Goal: Communication & Community: Answer question/provide support

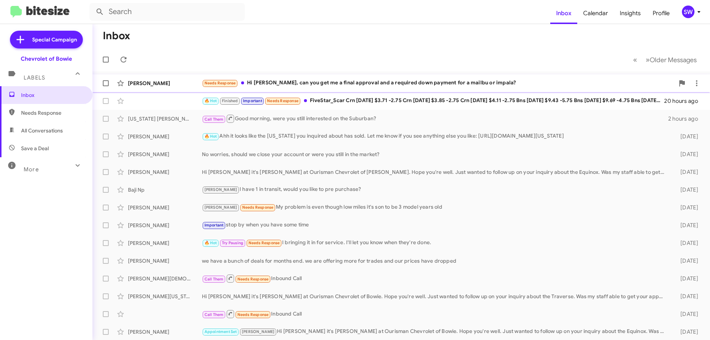
click at [326, 85] on div "Needs Response Hi [PERSON_NAME], can you get me a final approval and a required…" at bounding box center [438, 83] width 472 height 9
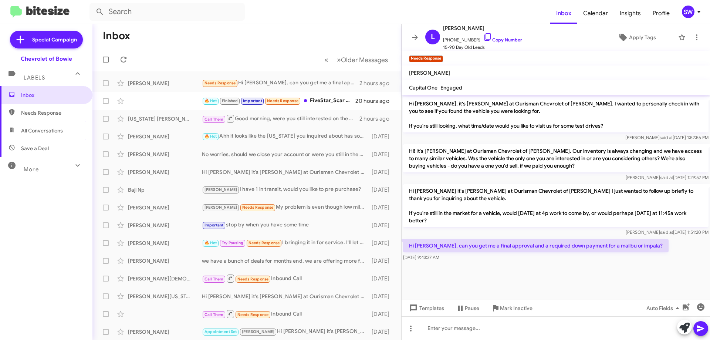
scroll to position [831, 0]
click at [484, 38] on icon at bounding box center [487, 36] width 6 height 7
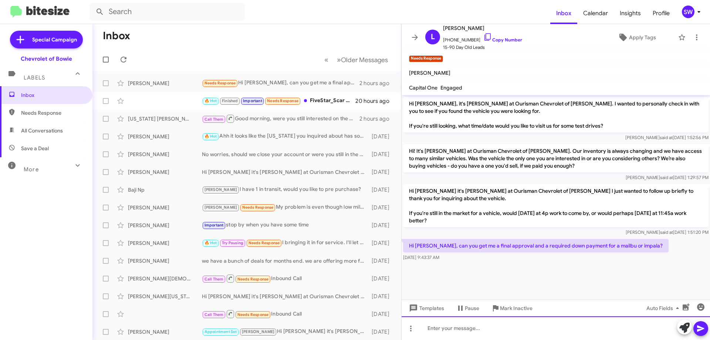
drag, startPoint x: 485, startPoint y: 333, endPoint x: 482, endPoint y: 330, distance: 4.5
click at [485, 331] on div at bounding box center [555, 328] width 308 height 24
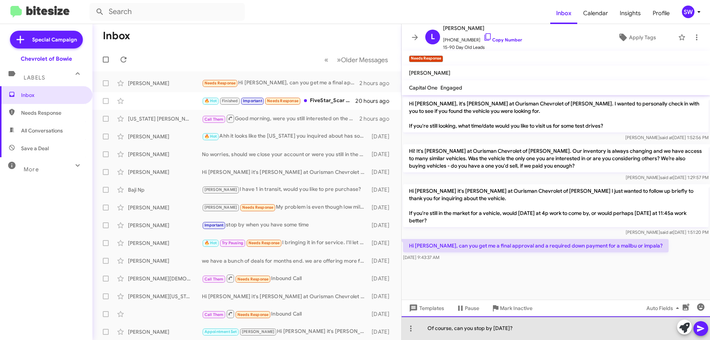
click at [533, 327] on div "Of course, can you stop by [DATE]?" at bounding box center [555, 328] width 308 height 24
drag, startPoint x: 505, startPoint y: 328, endPoint x: 456, endPoint y: 328, distance: 49.5
click at [455, 328] on div "Of course, can you stop by [DATE]?" at bounding box center [555, 328] width 308 height 24
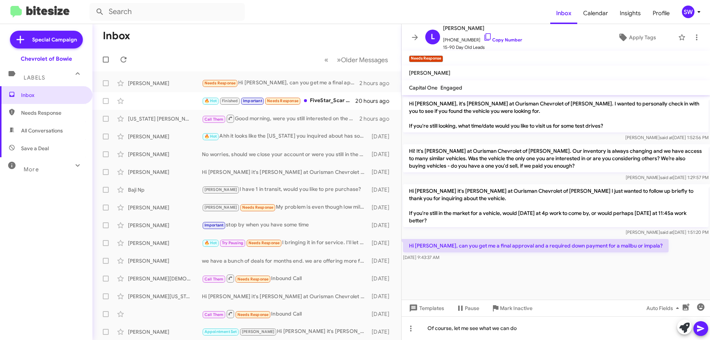
click at [699, 328] on icon at bounding box center [700, 328] width 7 height 6
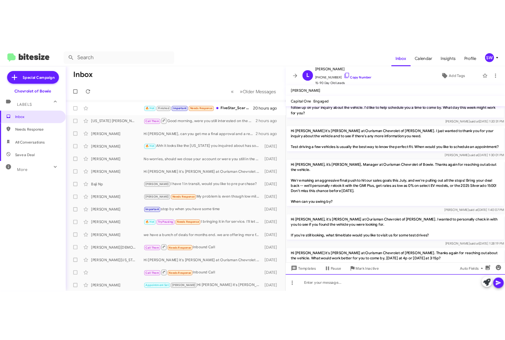
scroll to position [74, 0]
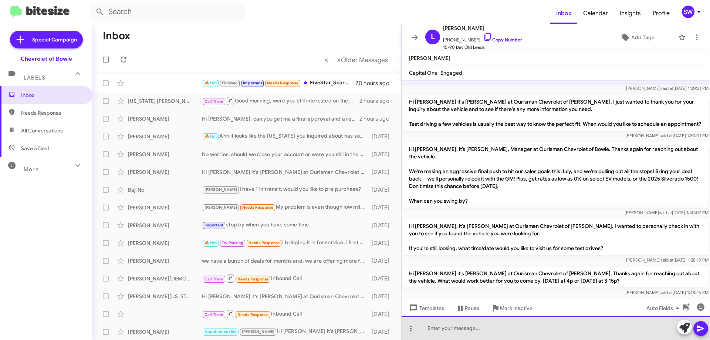
click at [480, 329] on div at bounding box center [555, 328] width 308 height 24
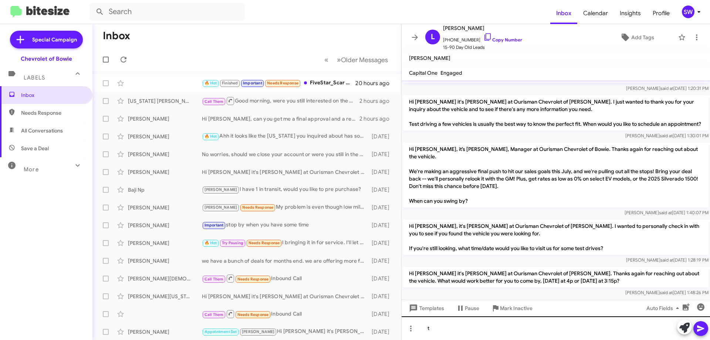
scroll to position [96, 0]
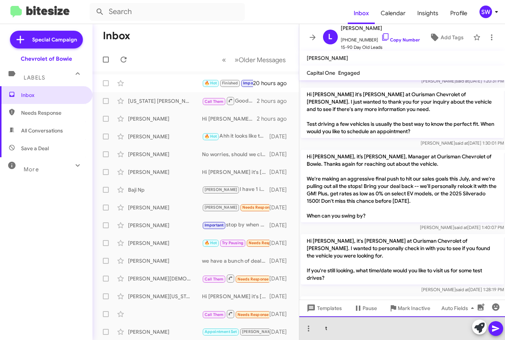
drag, startPoint x: 358, startPoint y: 326, endPoint x: 349, endPoint y: 328, distance: 9.2
click at [358, 326] on div "t" at bounding box center [402, 328] width 206 height 24
drag, startPoint x: 339, startPoint y: 328, endPoint x: 316, endPoint y: 330, distance: 22.2
click at [313, 329] on div "t" at bounding box center [402, 328] width 206 height 24
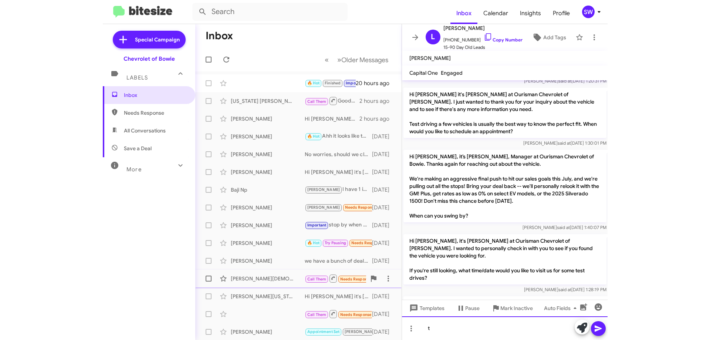
scroll to position [74, 0]
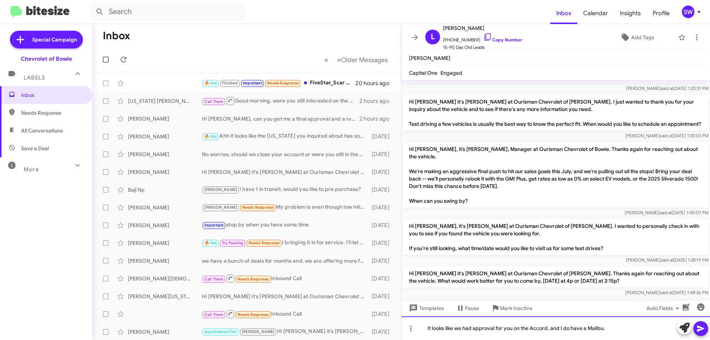
drag, startPoint x: 611, startPoint y: 328, endPoint x: 616, endPoint y: 325, distance: 5.6
click at [612, 328] on div "It looks like we had approval for you on the Accord, and I do have a Malibu." at bounding box center [555, 328] width 308 height 24
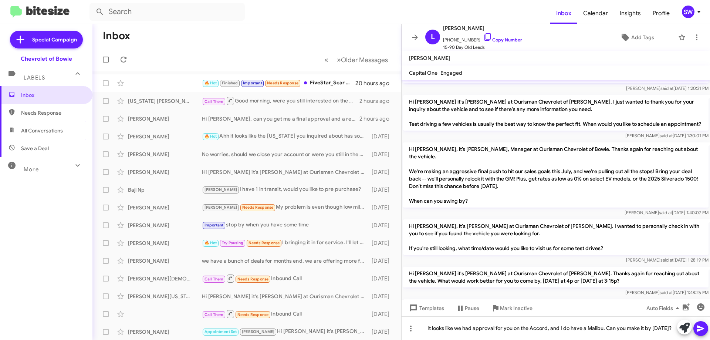
click at [703, 328] on icon at bounding box center [700, 328] width 7 height 6
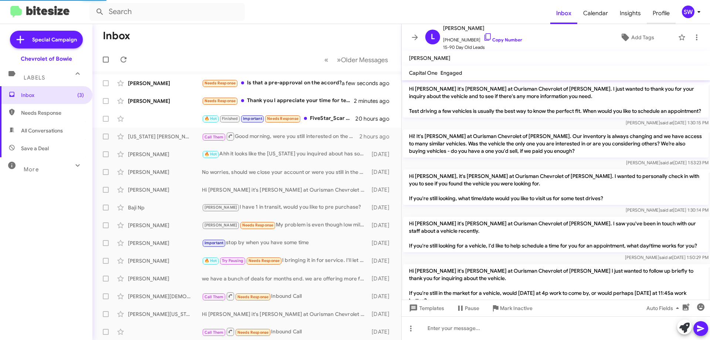
scroll to position [757, 0]
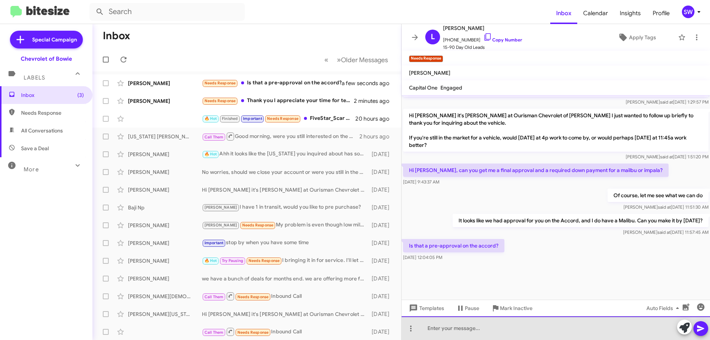
click at [483, 328] on div at bounding box center [555, 328] width 308 height 24
drag, startPoint x: 500, startPoint y: 328, endPoint x: 501, endPoint y: 338, distance: 10.4
click at [501, 328] on div at bounding box center [555, 328] width 308 height 24
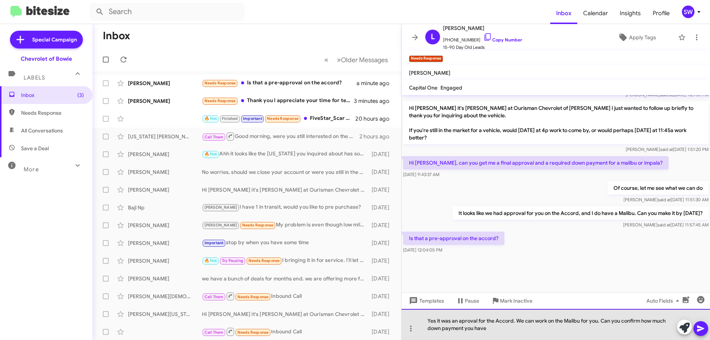
drag, startPoint x: 464, startPoint y: 316, endPoint x: 465, endPoint y: 321, distance: 4.9
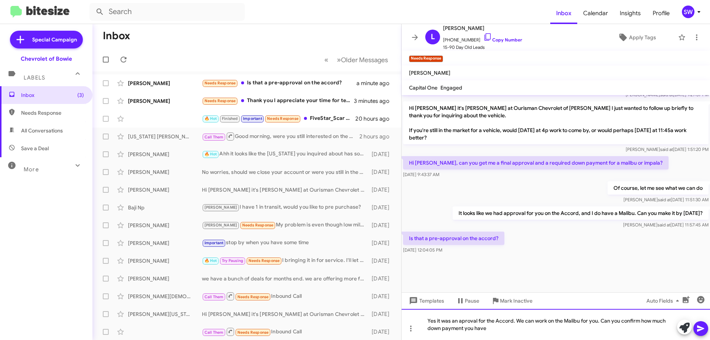
drag, startPoint x: 473, startPoint y: 325, endPoint x: 476, endPoint y: 325, distance: 3.7
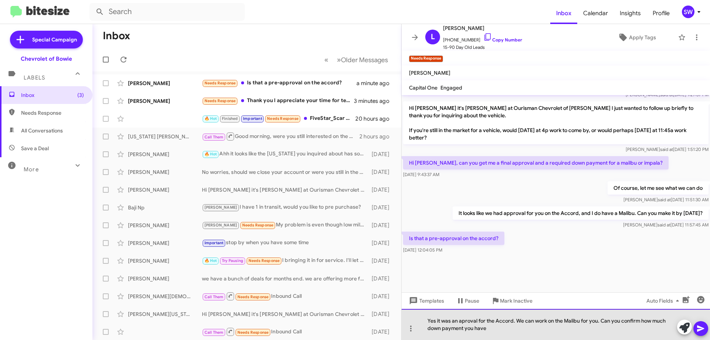
drag, startPoint x: 476, startPoint y: 325, endPoint x: 461, endPoint y: 322, distance: 15.5
click at [457, 323] on div "Yes it was an aproval for the Accord. We can work on the Malibu for you. Can yo…" at bounding box center [555, 324] width 308 height 31
drag, startPoint x: 465, startPoint y: 322, endPoint x: 484, endPoint y: 335, distance: 22.5
click at [465, 323] on div "Yes it was an aproval for the Accord. We can work on the Malibu for you. Can yo…" at bounding box center [555, 324] width 308 height 31
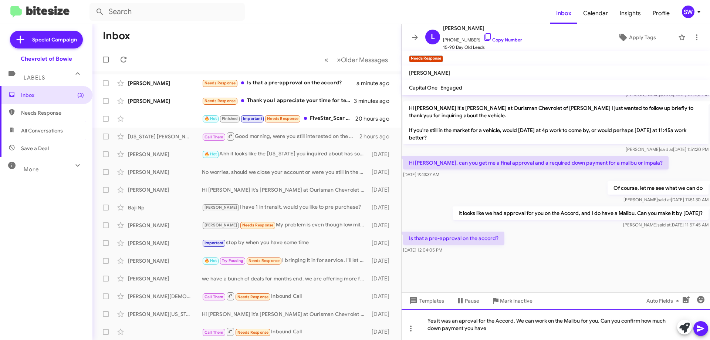
click at [530, 329] on div "Yes it was an aproval for the Accord. We can work on the Malibu for you. Can yo…" at bounding box center [555, 324] width 308 height 31
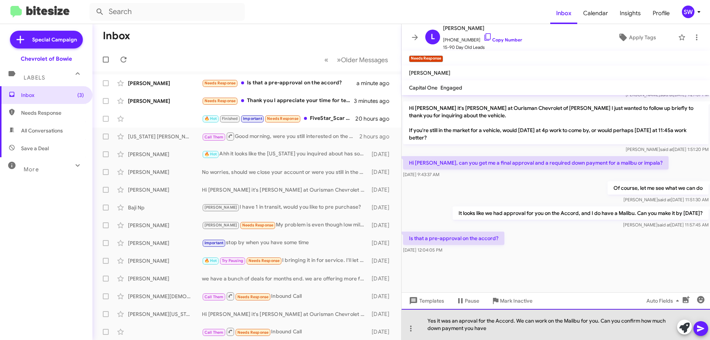
click at [466, 323] on div "Yes it was an aproval for the Accord. We can work on the Malibu for you. Can yo…" at bounding box center [555, 324] width 308 height 31
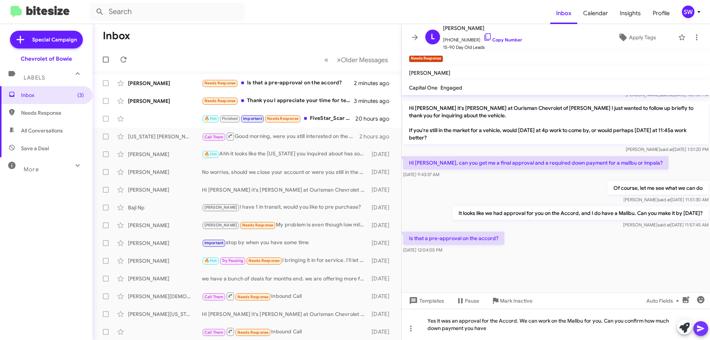
click at [699, 329] on icon at bounding box center [700, 328] width 9 height 9
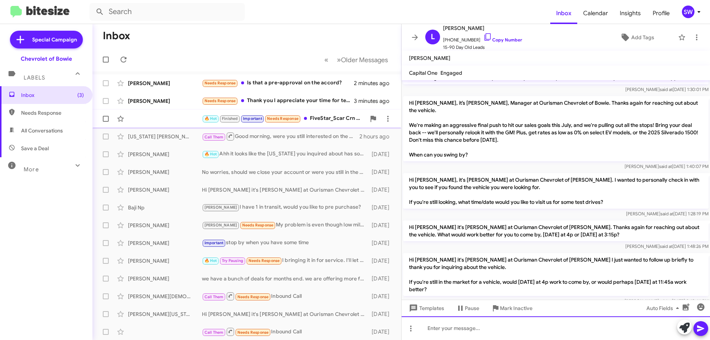
scroll to position [185, 0]
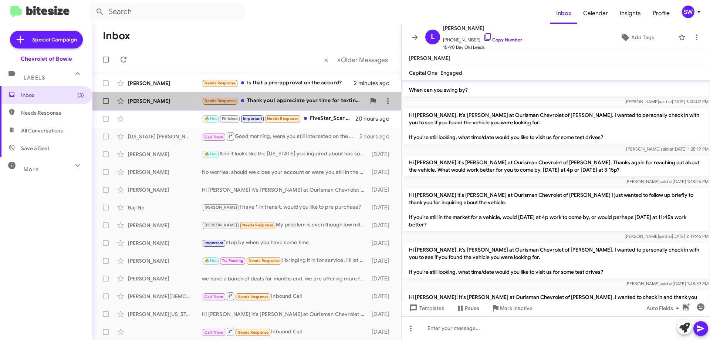
drag, startPoint x: 277, startPoint y: 102, endPoint x: 415, endPoint y: 99, distance: 137.9
click at [278, 102] on div "Needs Response Thank you I appreciate your time for texting me but for the mome…" at bounding box center [284, 100] width 164 height 9
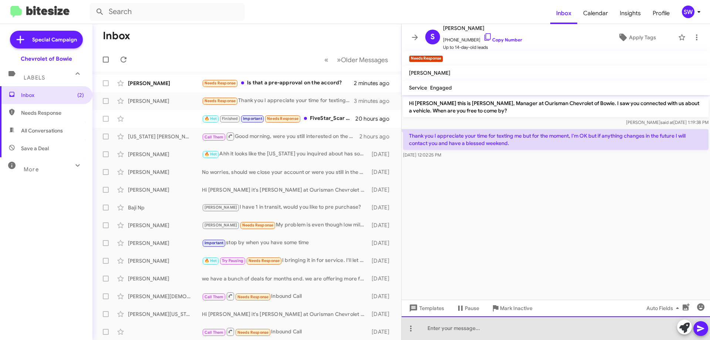
click at [472, 324] on div at bounding box center [555, 328] width 308 height 24
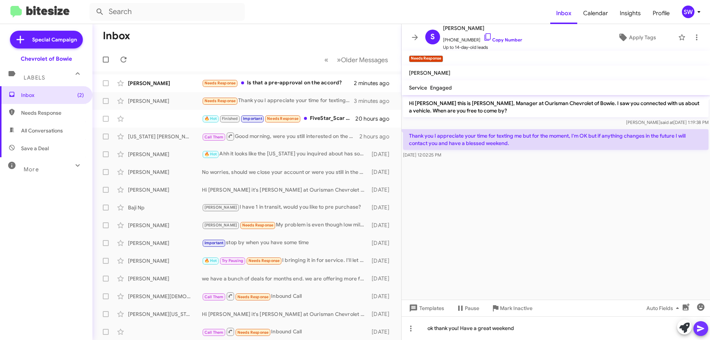
drag, startPoint x: 697, startPoint y: 330, endPoint x: 636, endPoint y: 284, distance: 76.3
click at [697, 330] on icon at bounding box center [700, 328] width 9 height 9
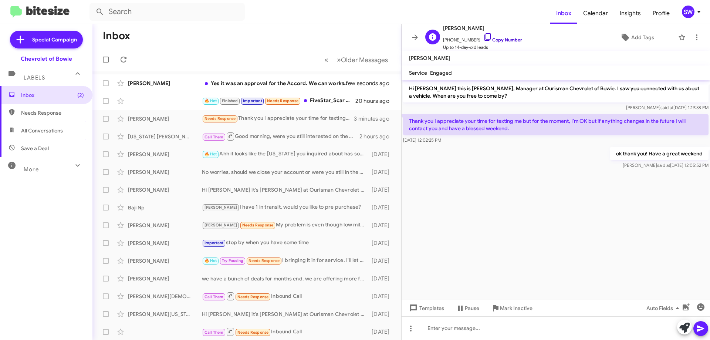
click at [483, 37] on icon at bounding box center [487, 37] width 9 height 9
click at [483, 38] on icon at bounding box center [487, 37] width 9 height 9
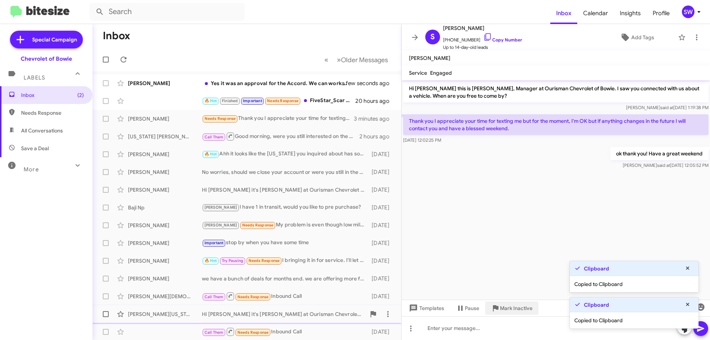
drag, startPoint x: 506, startPoint y: 308, endPoint x: 517, endPoint y: 311, distance: 11.5
click at [509, 310] on span "Mark Inactive" at bounding box center [516, 307] width 33 height 13
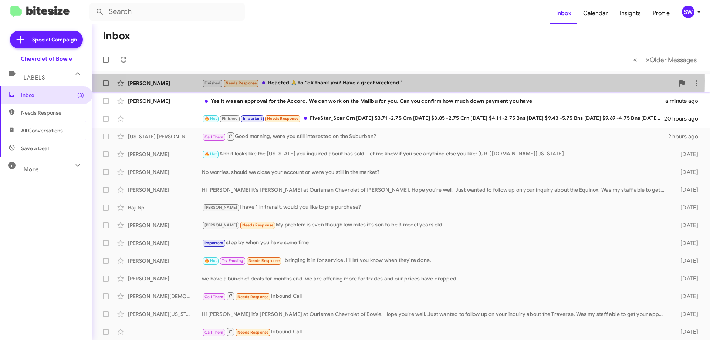
drag, startPoint x: 368, startPoint y: 81, endPoint x: 383, endPoint y: 88, distance: 16.9
click at [369, 81] on div "Finished Needs Response Reacted 🙏 to “ok thank you! Have a great weekend”" at bounding box center [438, 83] width 472 height 9
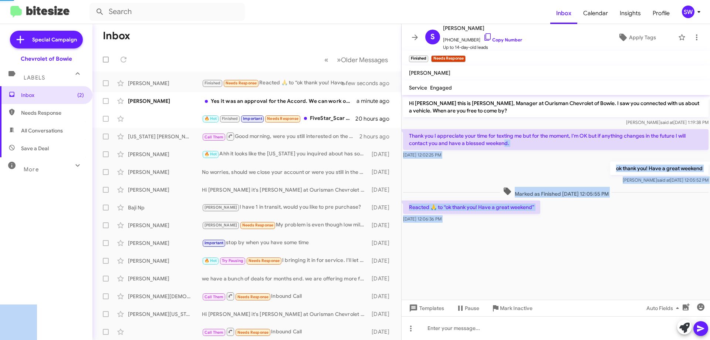
drag, startPoint x: 410, startPoint y: 134, endPoint x: 511, endPoint y: 145, distance: 101.5
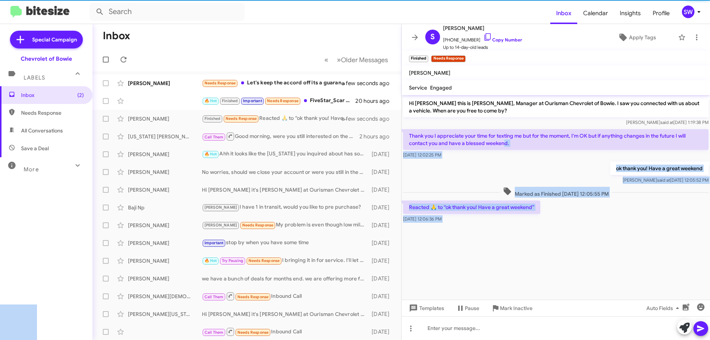
drag, startPoint x: 522, startPoint y: 146, endPoint x: 519, endPoint y: 164, distance: 18.4
click at [522, 147] on p "Thank you I appreciate your time for texting me but for the moment, I'm OK but …" at bounding box center [555, 139] width 305 height 21
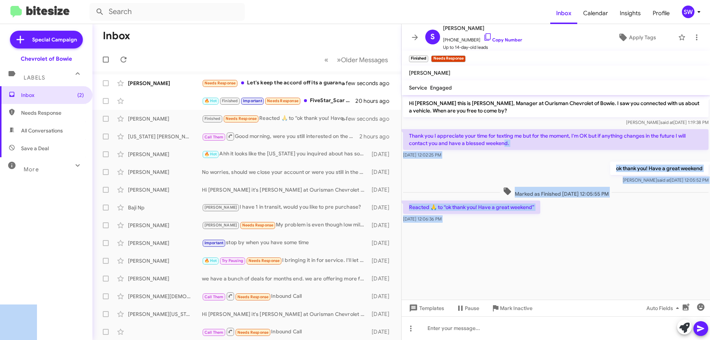
drag, startPoint x: 516, startPoint y: 170, endPoint x: 514, endPoint y: 154, distance: 16.4
click at [516, 170] on div "ok thank you! Have a great weekend [PERSON_NAME] said at [DATE] 12:05:52 PM" at bounding box center [555, 172] width 308 height 25
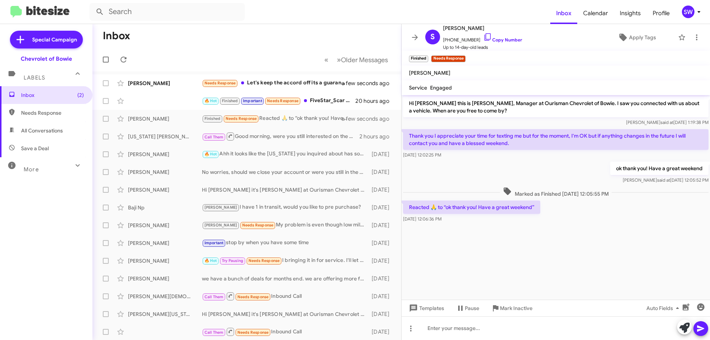
click at [411, 136] on p "Thank you I appreciate your time for texting me but for the moment, I'm OK but …" at bounding box center [555, 139] width 305 height 21
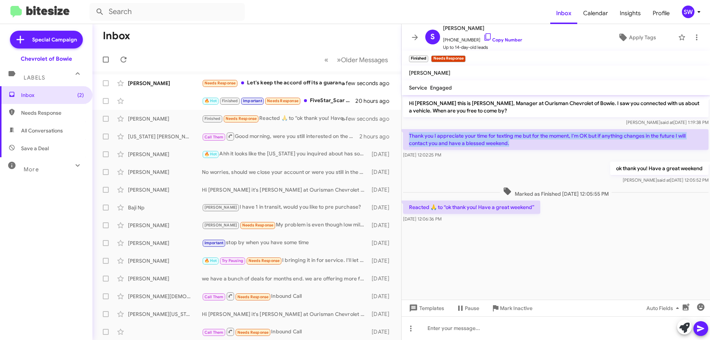
drag, startPoint x: 410, startPoint y: 136, endPoint x: 505, endPoint y: 141, distance: 95.5
click at [519, 142] on p "Thank you I appreciate your time for texting me but for the moment, I'm OK but …" at bounding box center [555, 139] width 305 height 21
copy p "Thank you I appreciate your time for texting me but for the moment, I'm OK but …"
click at [515, 312] on span "Mark Inactive" at bounding box center [516, 307] width 33 height 13
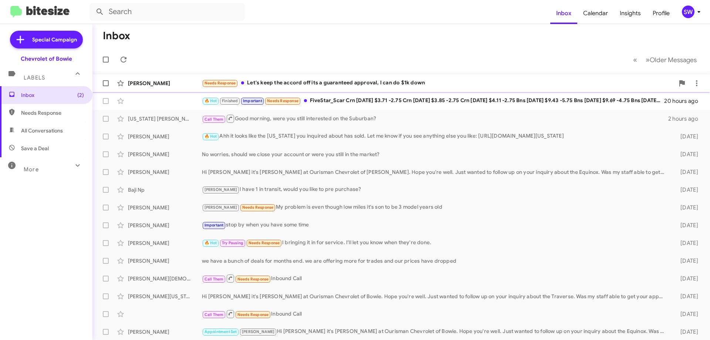
drag, startPoint x: 330, startPoint y: 86, endPoint x: 384, endPoint y: 84, distance: 53.6
click at [330, 86] on div "Needs Response Let's keep the accord off its a guaranteed approval, I can do $1…" at bounding box center [438, 83] width 472 height 9
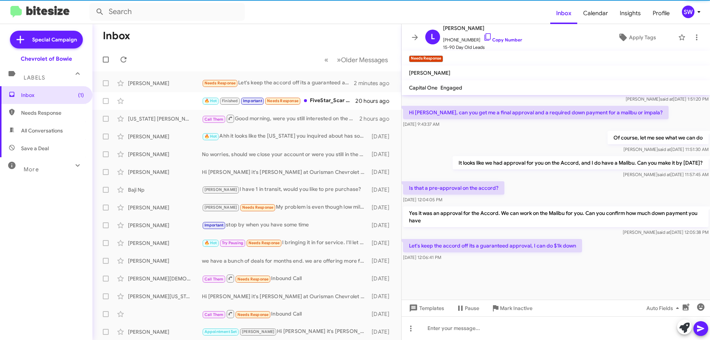
scroll to position [720, 0]
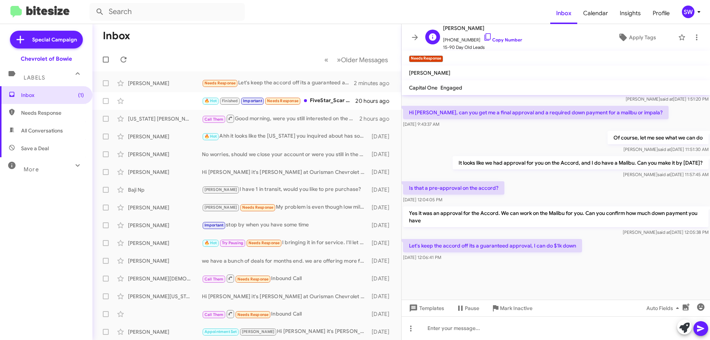
drag, startPoint x: 481, startPoint y: 37, endPoint x: 489, endPoint y: 34, distance: 9.6
click at [483, 38] on icon at bounding box center [487, 37] width 9 height 9
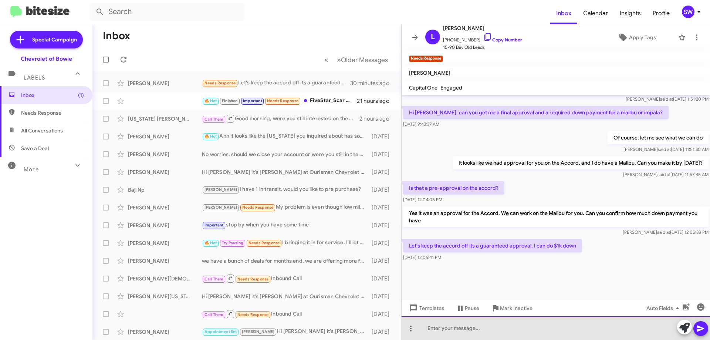
click at [467, 329] on div at bounding box center [555, 328] width 308 height 24
drag, startPoint x: 549, startPoint y: 326, endPoint x: 661, endPoint y: 327, distance: 112.4
click at [661, 327] on div "It seems the approval we had for you has expired. We are not able to get yopu a…" at bounding box center [555, 328] width 308 height 24
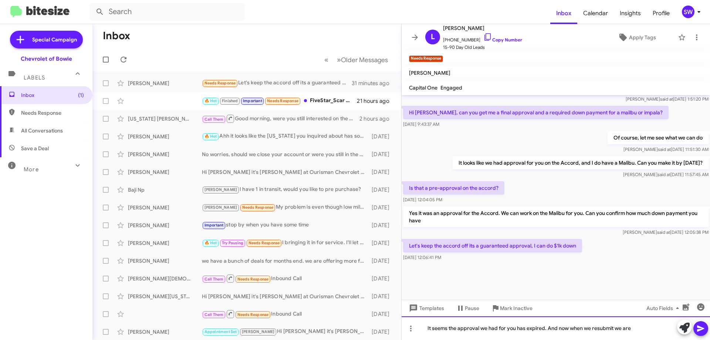
drag, startPoint x: 639, startPoint y: 330, endPoint x: 659, endPoint y: 323, distance: 21.3
click at [641, 330] on div "It seems the approval we had for you has expired. And now when we resubmit we a…" at bounding box center [555, 328] width 308 height 24
click at [642, 326] on div "It seems the approval we had for you has expired. And now when we resubmit we a…" at bounding box center [555, 328] width 308 height 24
drag, startPoint x: 435, startPoint y: 331, endPoint x: 484, endPoint y: 329, distance: 48.9
click at [436, 330] on div "It seems the approval we had for you has expired. And now when we resubmit we a…" at bounding box center [555, 328] width 308 height 24
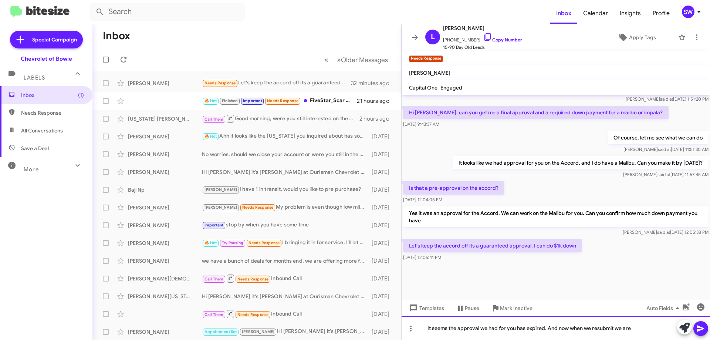
drag, startPoint x: 542, startPoint y: 326, endPoint x: 550, endPoint y: 324, distance: 8.8
click at [542, 326] on div "It seems the approval we had for you has expired. And now when we resubmit we a…" at bounding box center [555, 328] width 308 height 24
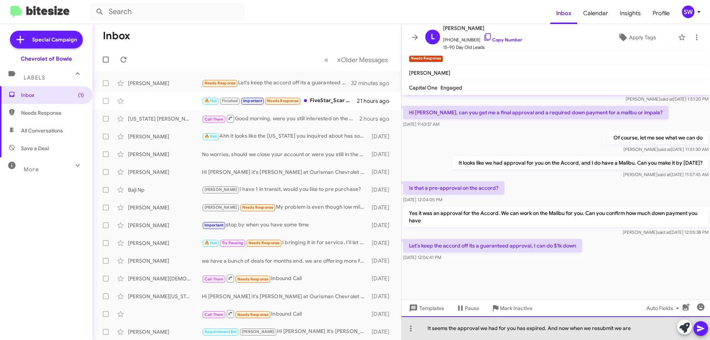
drag, startPoint x: 652, startPoint y: 323, endPoint x: 661, endPoint y: 322, distance: 8.9
click at [652, 323] on div "It seems the approval we had for you has expired. And now when we resubmit we a…" at bounding box center [555, 328] width 308 height 24
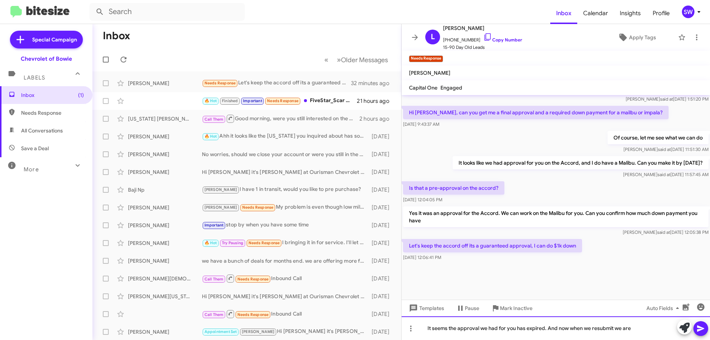
click at [648, 325] on div "It seems the approval we had for you has expired. And now when we resubmit we a…" at bounding box center [555, 328] width 308 height 24
click at [525, 329] on div "It seems the approval we had for you has expired. And now when we resubmit we a…" at bounding box center [555, 328] width 308 height 24
click at [580, 328] on div "It seems the approval we had for you has now expired. And now when we resubmit …" at bounding box center [555, 328] width 308 height 24
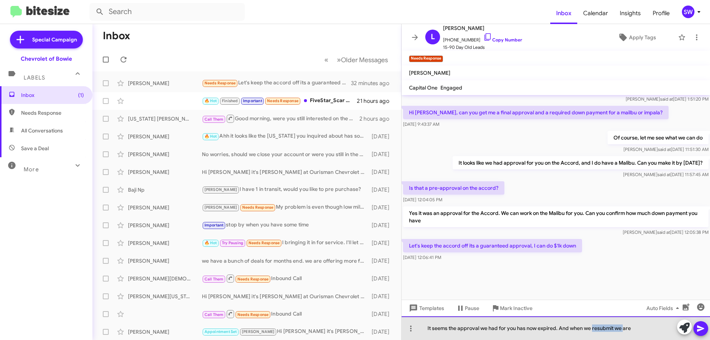
drag, startPoint x: 605, startPoint y: 327, endPoint x: 592, endPoint y: 327, distance: 13.3
click at [592, 327] on div "It seems the approval we had for you has now expired. And when we resubmit we a…" at bounding box center [555, 328] width 308 height 24
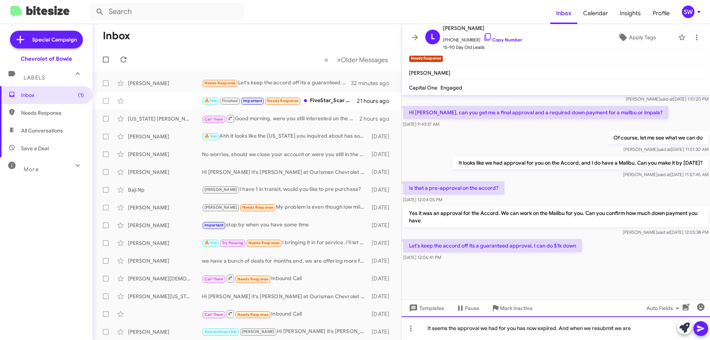
click at [637, 328] on div "It seems the approval we had for you has now expired. And when we resubmit we a…" at bounding box center [555, 328] width 308 height 24
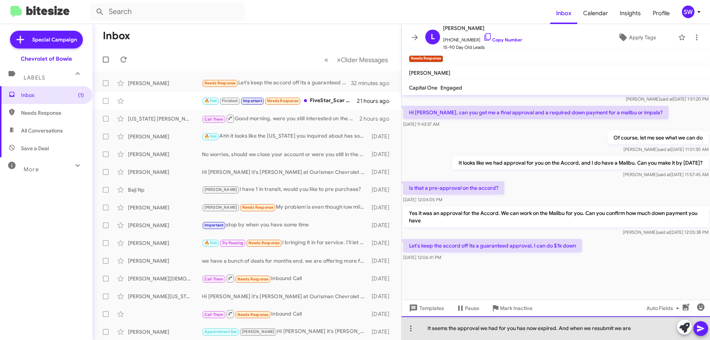
drag, startPoint x: 632, startPoint y: 328, endPoint x: 593, endPoint y: 330, distance: 38.9
click at [593, 330] on div "It seems the approval we had for you has now expired. And when we resubmit we a…" at bounding box center [555, 328] width 308 height 24
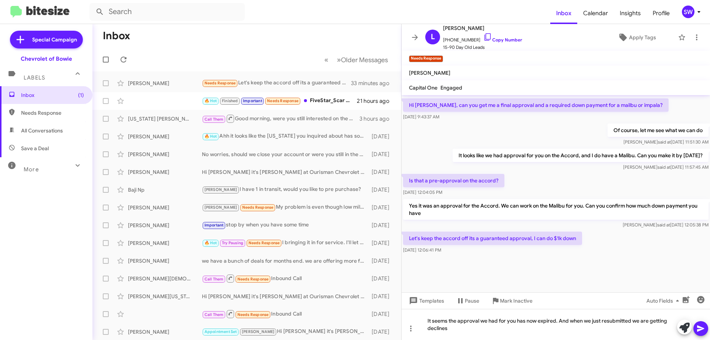
click at [698, 325] on icon at bounding box center [700, 328] width 9 height 9
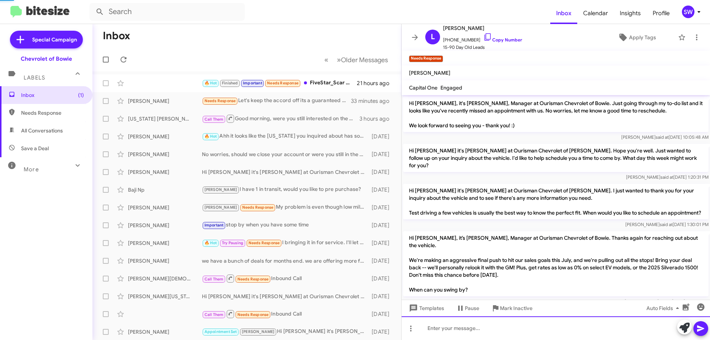
scroll to position [37, 0]
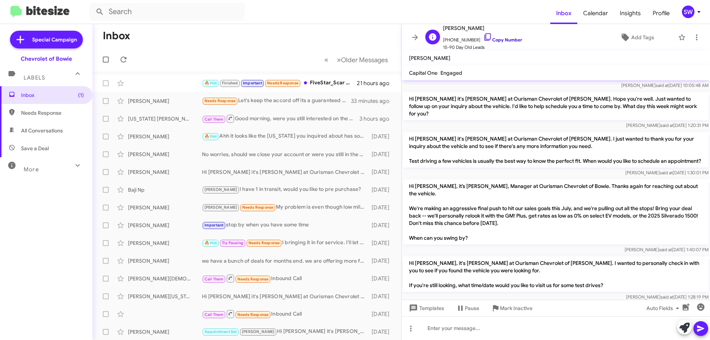
drag, startPoint x: 480, startPoint y: 37, endPoint x: 492, endPoint y: 42, distance: 12.9
click at [483, 37] on icon at bounding box center [487, 37] width 9 height 9
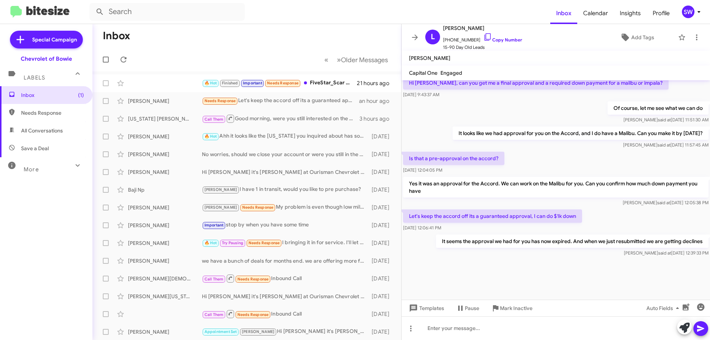
scroll to position [1310, 0]
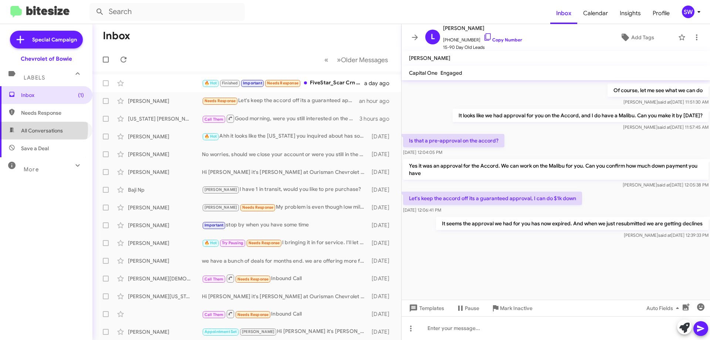
drag, startPoint x: 35, startPoint y: 129, endPoint x: 65, endPoint y: 117, distance: 31.9
click at [36, 129] on span "All Conversations" at bounding box center [42, 130] width 42 height 7
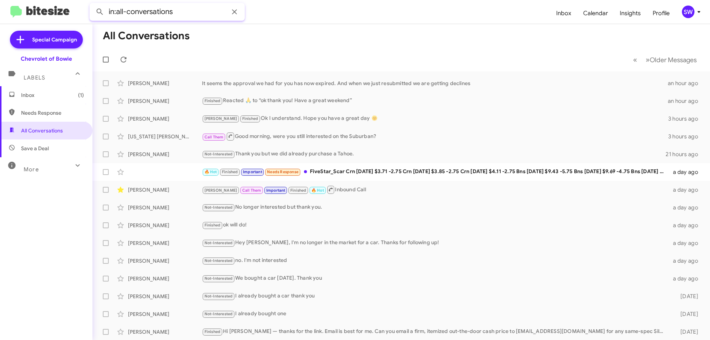
paste input "Allewalt"
type input "in:all-conversations Allewalt"
click at [92, 4] on button at bounding box center [99, 11] width 15 height 15
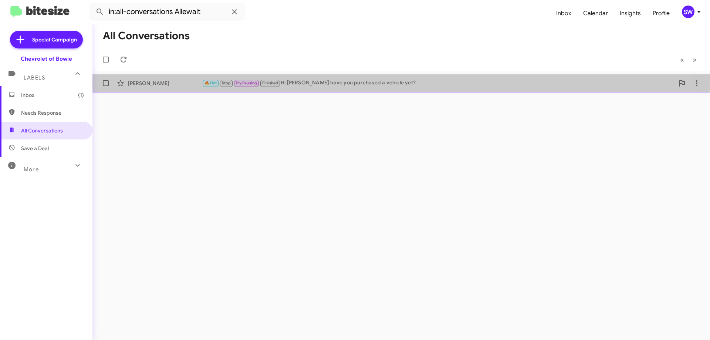
drag, startPoint x: 325, startPoint y: 84, endPoint x: 381, endPoint y: 76, distance: 56.8
click at [331, 82] on div "🔥 Hot Stop Try Pausing Finished Hi [PERSON_NAME] have you purchased a vehicle y…" at bounding box center [438, 83] width 472 height 9
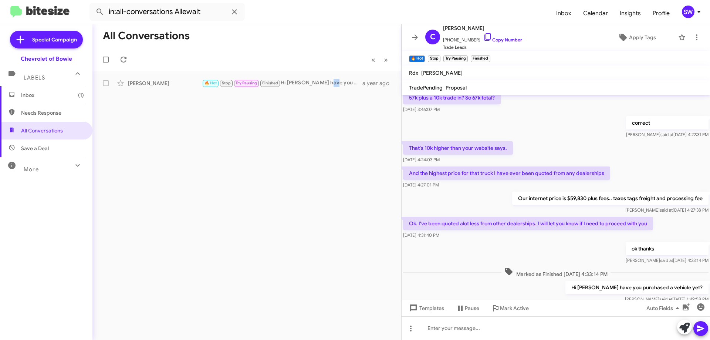
scroll to position [258, 0]
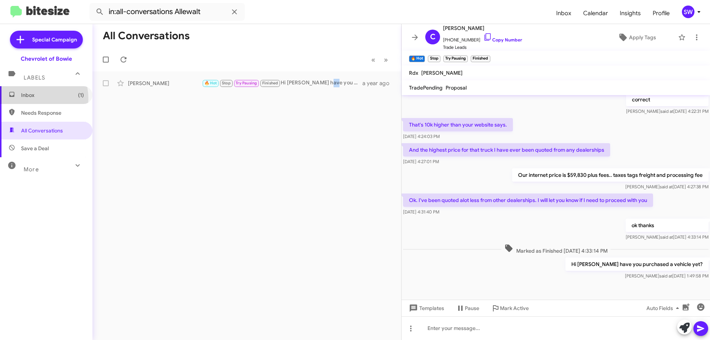
drag, startPoint x: 31, startPoint y: 98, endPoint x: 53, endPoint y: 85, distance: 25.9
click at [31, 98] on span "Inbox (1)" at bounding box center [52, 94] width 63 height 7
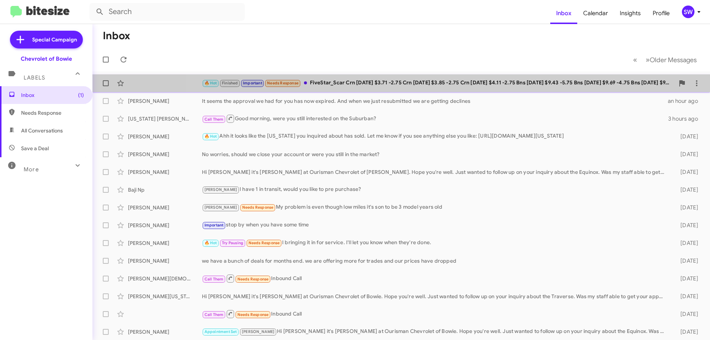
click at [440, 81] on div "🔥 Hot Finished Important Needs Response FiveStar_Scar Crn [DATE] $3.71 -2.75 Cr…" at bounding box center [438, 83] width 472 height 9
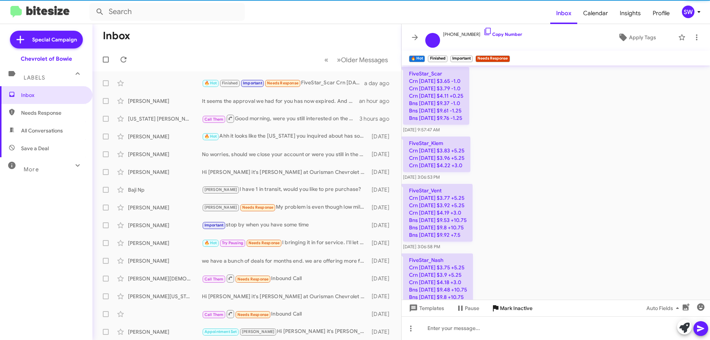
scroll to position [1056, 0]
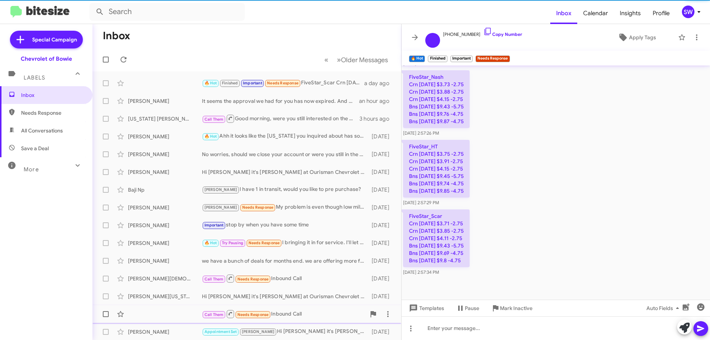
drag, startPoint x: 518, startPoint y: 310, endPoint x: 520, endPoint y: 306, distance: 4.5
click at [518, 310] on span "Mark Inactive" at bounding box center [516, 307] width 33 height 13
